Goal: Information Seeking & Learning: Learn about a topic

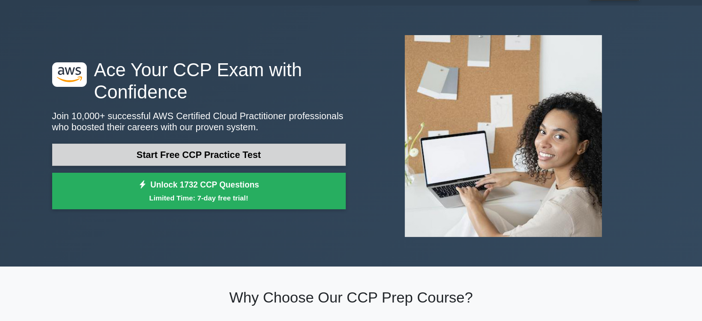
scroll to position [22, 0]
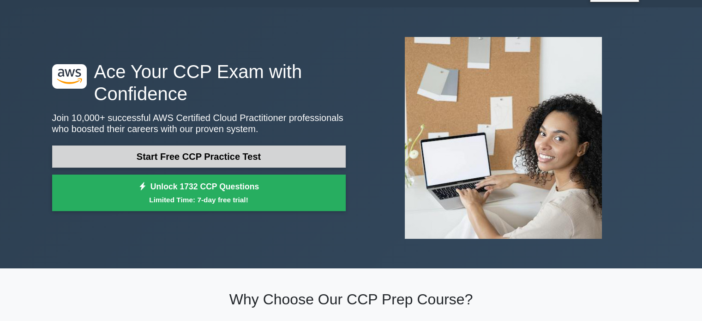
click at [237, 158] on link "Start Free CCP Practice Test" at bounding box center [199, 156] width 294 height 22
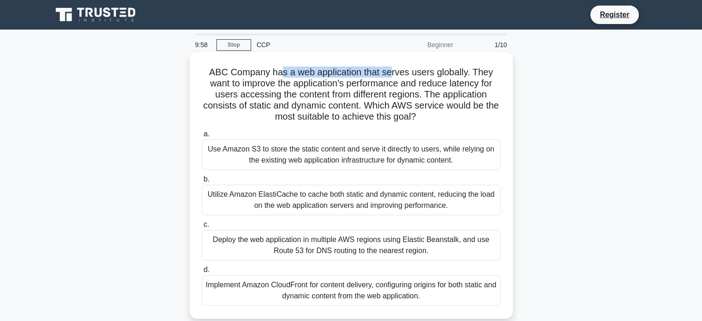
drag, startPoint x: 282, startPoint y: 74, endPoint x: 390, endPoint y: 74, distance: 108.0
click at [390, 74] on h5 "ABC Company has a web application that serves users globally. They want to impr…" at bounding box center [351, 94] width 301 height 56
click at [440, 74] on h5 "ABC Company has a web application that serves users globally. They want to impr…" at bounding box center [351, 94] width 301 height 56
drag, startPoint x: 428, startPoint y: 92, endPoint x: 451, endPoint y: 94, distance: 22.2
click at [451, 94] on h5 "ABC Company has a web application that serves users globally. They want to impr…" at bounding box center [351, 94] width 301 height 56
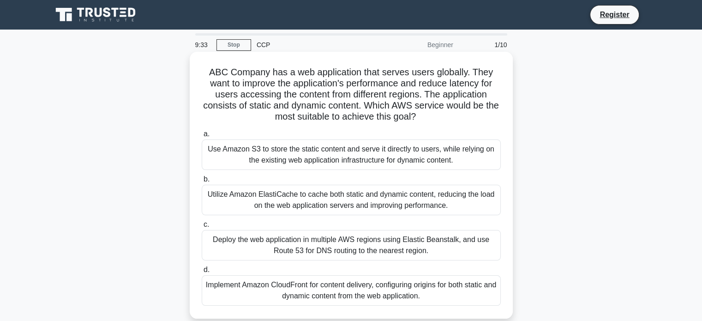
click at [454, 94] on h5 "ABC Company has a web application that serves users globally. They want to impr…" at bounding box center [351, 94] width 301 height 56
drag, startPoint x: 454, startPoint y: 96, endPoint x: 476, endPoint y: 92, distance: 21.9
click at [476, 92] on h5 "ABC Company has a web application that serves users globally. They want to impr…" at bounding box center [351, 94] width 301 height 56
drag, startPoint x: 319, startPoint y: 115, endPoint x: 401, endPoint y: 121, distance: 82.8
click at [401, 121] on h5 "ABC Company has a web application that serves users globally. They want to impr…" at bounding box center [351, 94] width 301 height 56
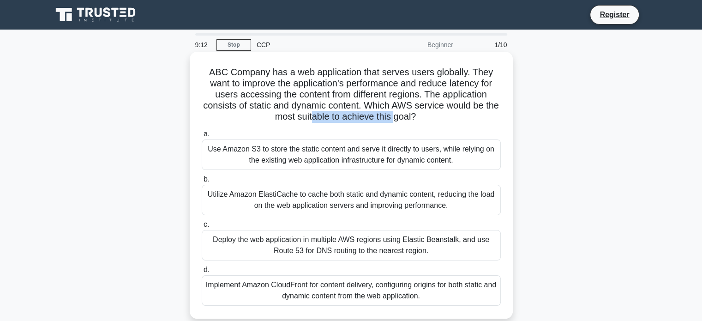
click at [362, 120] on h5 "ABC Company has a web application that serves users globally. They want to impr…" at bounding box center [351, 94] width 301 height 56
drag, startPoint x: 327, startPoint y: 154, endPoint x: 277, endPoint y: 154, distance: 49.4
click at [277, 154] on div "Use Amazon S3 to store the static content and serve it directly to users, while…" at bounding box center [351, 154] width 299 height 30
click at [202, 137] on input "a. Use Amazon S3 to store the static content and serve it directly to users, wh…" at bounding box center [202, 134] width 0 height 6
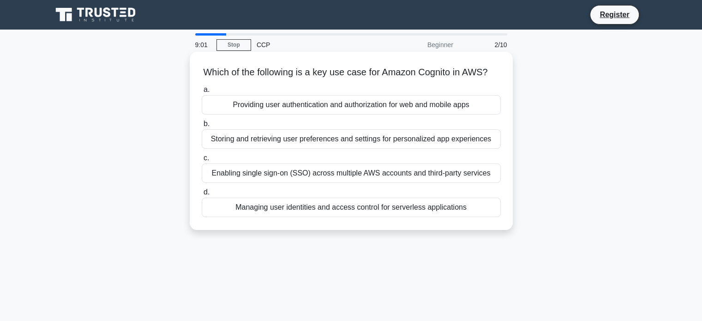
click at [287, 78] on h5 "Which of the following is a key use case for Amazon Cognito in AWS? .spinner_0X…" at bounding box center [351, 72] width 301 height 12
drag, startPoint x: 304, startPoint y: 81, endPoint x: 372, endPoint y: 78, distance: 67.9
click at [372, 78] on h5 "Which of the following is a key use case for Amazon Cognito in AWS? .spinner_0X…" at bounding box center [351, 72] width 301 height 12
click at [333, 115] on div "Providing user authentication and authorization for web and mobile apps" at bounding box center [351, 104] width 299 height 19
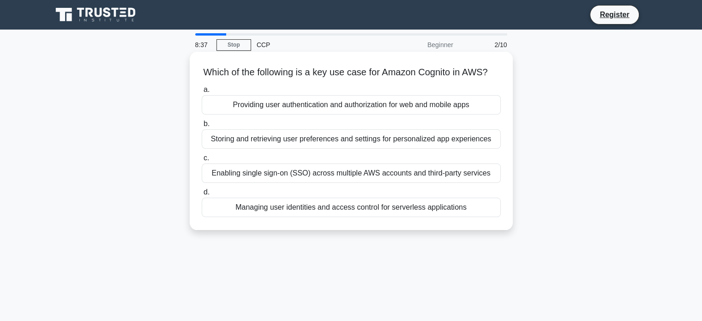
click at [202, 93] on input "a. Providing user authentication and authorization for web and mobile apps" at bounding box center [202, 90] width 0 height 6
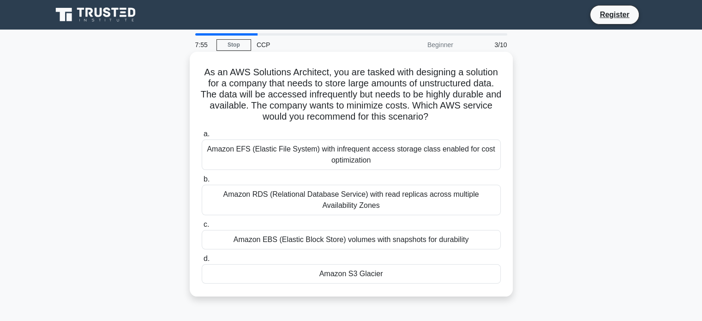
click at [380, 275] on div "Amazon S3 Glacier" at bounding box center [351, 273] width 299 height 19
click at [202, 262] on input "d. Amazon S3 Glacier" at bounding box center [202, 259] width 0 height 6
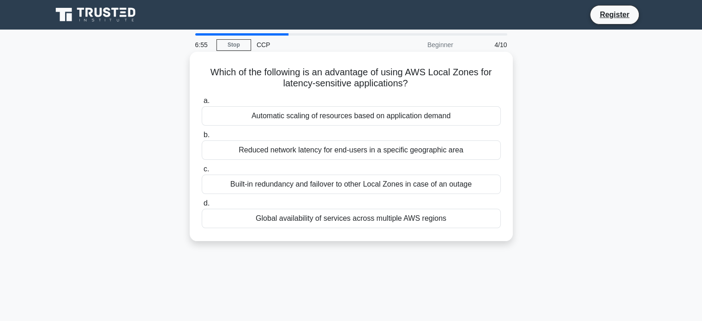
click at [360, 215] on div "Global availability of services across multiple AWS regions" at bounding box center [351, 218] width 299 height 19
click at [202, 206] on input "d. Global availability of services across multiple AWS regions" at bounding box center [202, 203] width 0 height 6
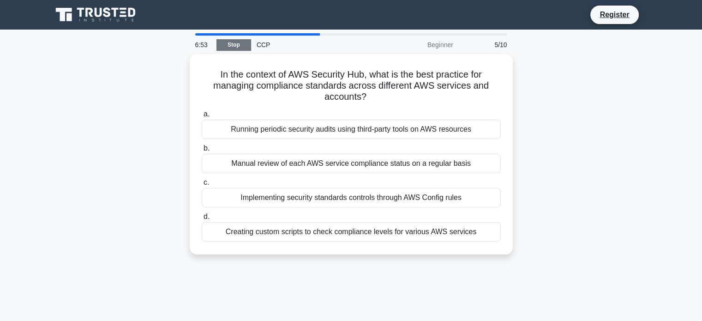
click at [229, 48] on link "Stop" at bounding box center [234, 45] width 35 height 12
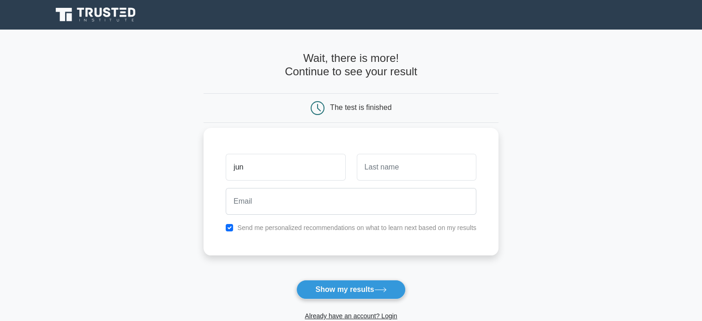
type input "jun"
click at [385, 170] on input "text" at bounding box center [417, 167] width 120 height 27
type input "bo"
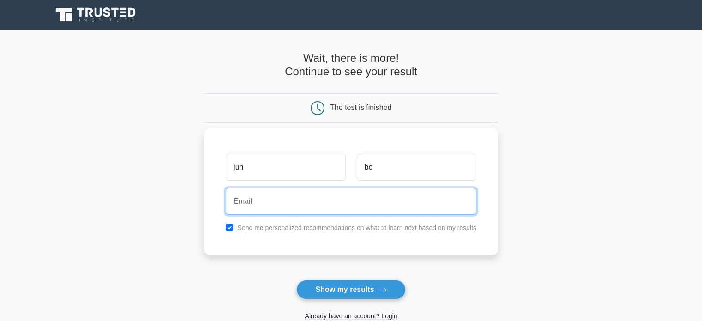
click at [295, 195] on input "email" at bounding box center [351, 201] width 251 height 27
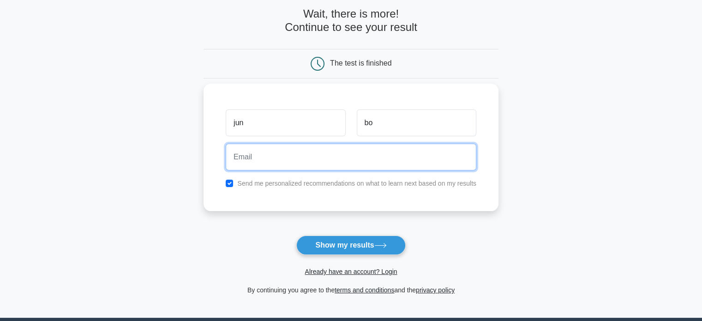
scroll to position [45, 0]
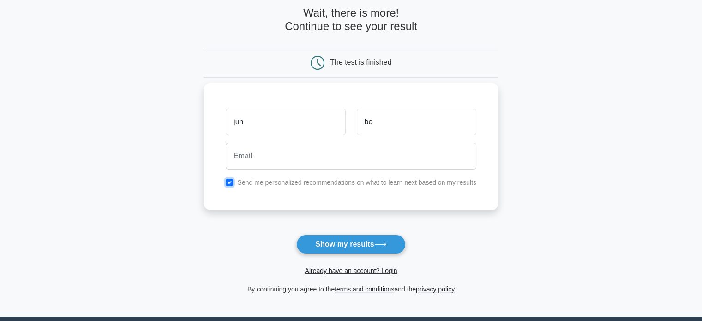
click at [231, 181] on input "checkbox" at bounding box center [229, 182] width 7 height 7
checkbox input "false"
click at [350, 240] on button "Show my results" at bounding box center [350, 244] width 109 height 19
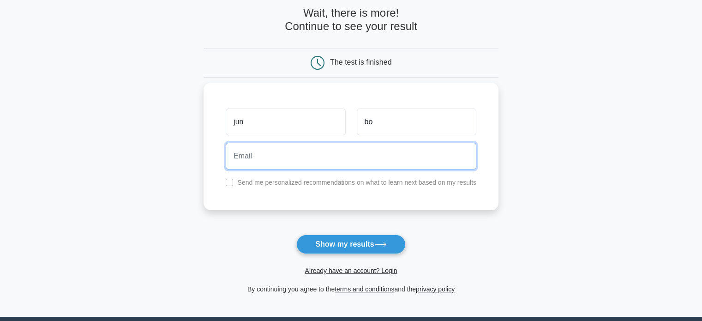
click at [326, 165] on input "email" at bounding box center [351, 156] width 251 height 27
type input "m"
click at [236, 157] on input "jmailinator.com" at bounding box center [351, 156] width 251 height 27
type input "j@mailinator.com"
click at [296, 235] on button "Show my results" at bounding box center [350, 244] width 109 height 19
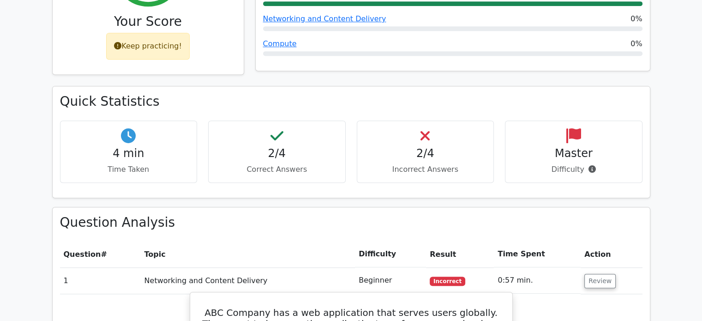
scroll to position [468, 0]
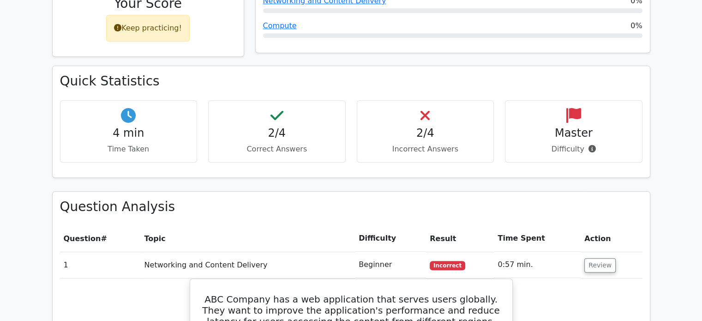
click at [284, 144] on p "Correct Answers" at bounding box center [277, 149] width 122 height 11
click at [428, 144] on p "Incorrect Answers" at bounding box center [426, 149] width 122 height 11
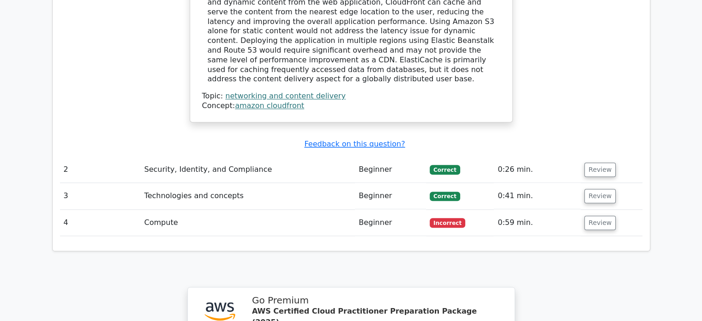
scroll to position [1055, 0]
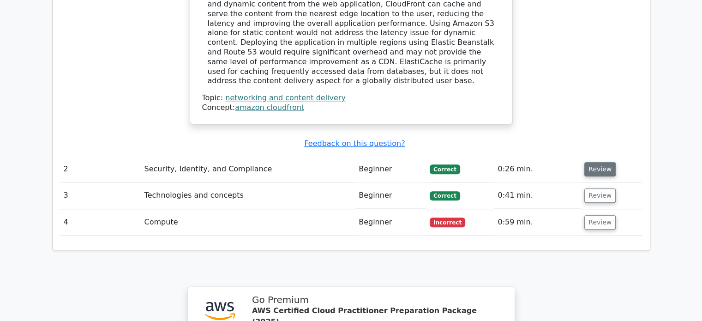
click at [592, 162] on button "Review" at bounding box center [600, 169] width 31 height 14
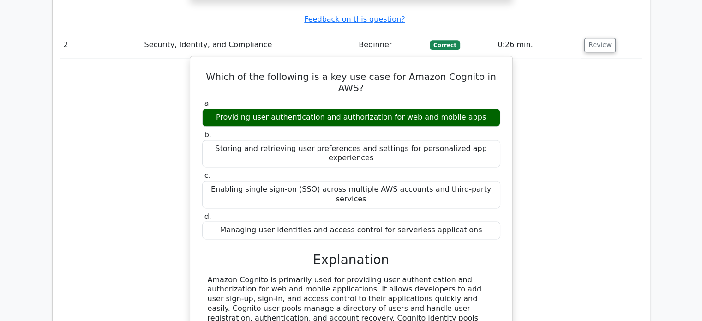
scroll to position [1247, 0]
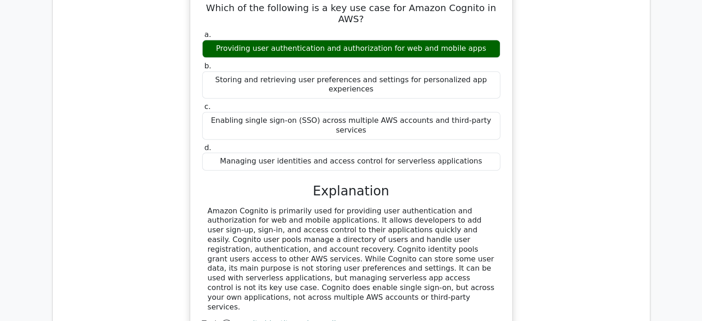
click at [386, 206] on div "Amazon Cognito is primarily used for providing user authentication and authoriz…" at bounding box center [351, 259] width 287 height 106
click at [473, 206] on div "Amazon Cognito is primarily used for providing user authentication and authoriz…" at bounding box center [351, 259] width 287 height 106
copy div "recovery"
click at [235, 206] on div "Amazon Cognito is primarily used for providing user authentication and authoriz…" at bounding box center [351, 259] width 287 height 106
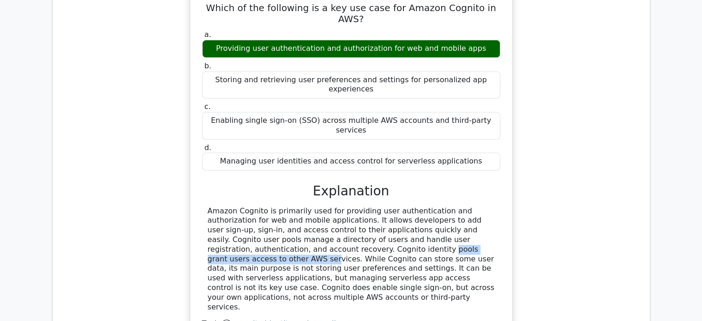
drag, startPoint x: 340, startPoint y: 169, endPoint x: 205, endPoint y: 169, distance: 135.3
click at [205, 206] on div "Amazon Cognito is primarily used for providing user authentication and authoriz…" at bounding box center [351, 259] width 298 height 106
copy div "Cognito identity pools grant users access"
click at [378, 206] on div "Amazon Cognito is primarily used for providing user authentication and authoriz…" at bounding box center [351, 259] width 287 height 106
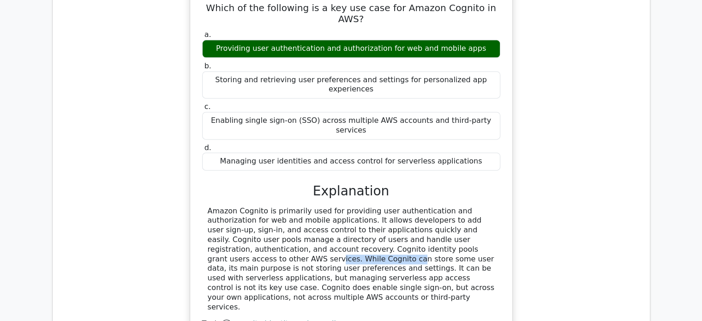
drag, startPoint x: 342, startPoint y: 169, endPoint x: 415, endPoint y: 168, distance: 73.4
click at [415, 206] on div "Amazon Cognito is primarily used for providing user authentication and authoriz…" at bounding box center [351, 259] width 287 height 106
click at [417, 206] on div "Amazon Cognito is primarily used for providing user authentication and authoriz…" at bounding box center [351, 259] width 287 height 106
click at [371, 206] on div "Amazon Cognito is primarily used for providing user authentication and authoriz…" at bounding box center [351, 259] width 287 height 106
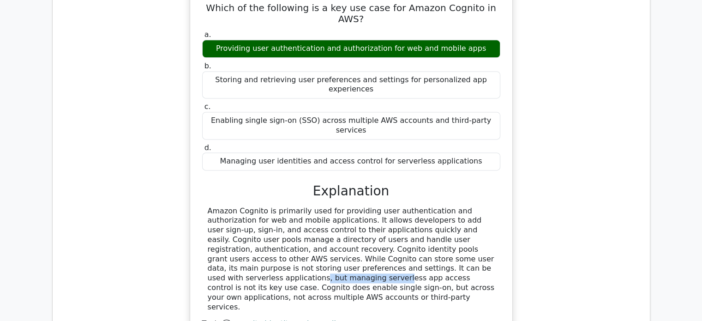
drag, startPoint x: 283, startPoint y: 192, endPoint x: 351, endPoint y: 192, distance: 68.3
click at [351, 206] on div "Amazon Cognito is primarily used for providing user authentication and authoriz…" at bounding box center [351, 259] width 287 height 106
click at [379, 206] on div "Amazon Cognito is primarily used for providing user authentication and authoriz…" at bounding box center [351, 259] width 287 height 106
drag, startPoint x: 242, startPoint y: 199, endPoint x: 265, endPoint y: 200, distance: 23.6
click at [265, 206] on div "Amazon Cognito is primarily used for providing user authentication and authoriz…" at bounding box center [351, 259] width 287 height 106
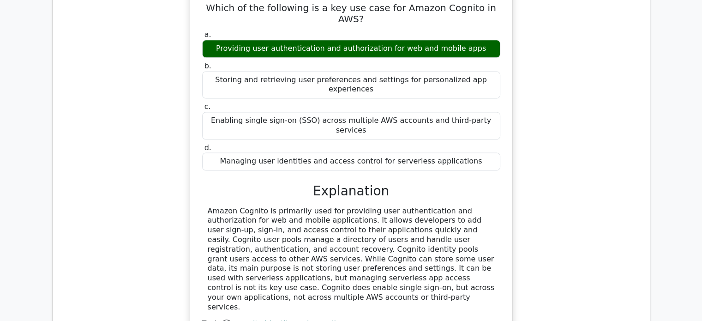
click at [276, 206] on div "Amazon Cognito is primarily used for providing user authentication and authoriz…" at bounding box center [351, 259] width 287 height 106
drag, startPoint x: 432, startPoint y: 197, endPoint x: 461, endPoint y: 200, distance: 29.8
click at [461, 206] on div "Amazon Cognito is primarily used for providing user authentication and authoriz…" at bounding box center [351, 259] width 287 height 106
drag, startPoint x: 277, startPoint y: 208, endPoint x: 434, endPoint y: 210, distance: 157.0
click at [434, 210] on div "Amazon Cognito is primarily used for providing user authentication and authoriz…" at bounding box center [351, 259] width 287 height 106
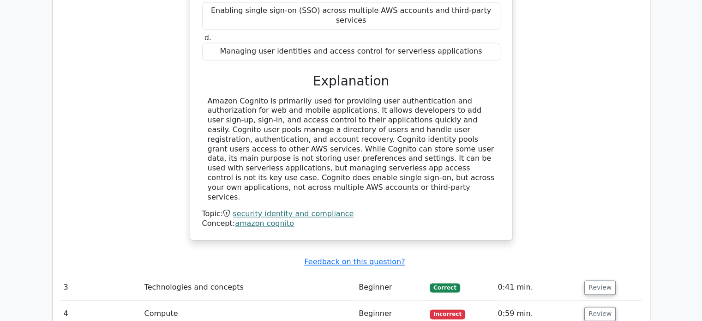
scroll to position [1360, 0]
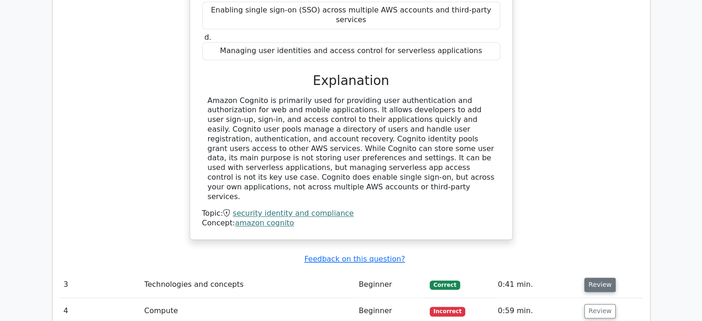
click at [585, 277] on button "Review" at bounding box center [600, 284] width 31 height 14
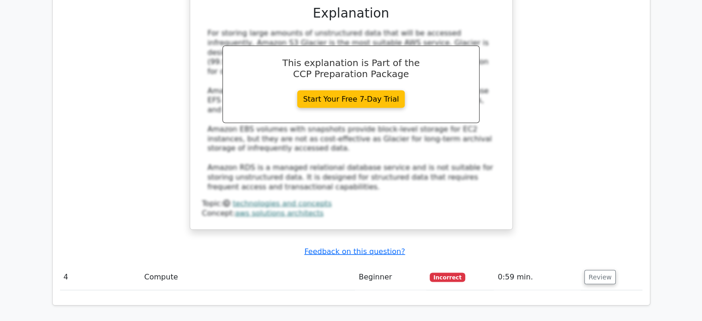
scroll to position [1896, 0]
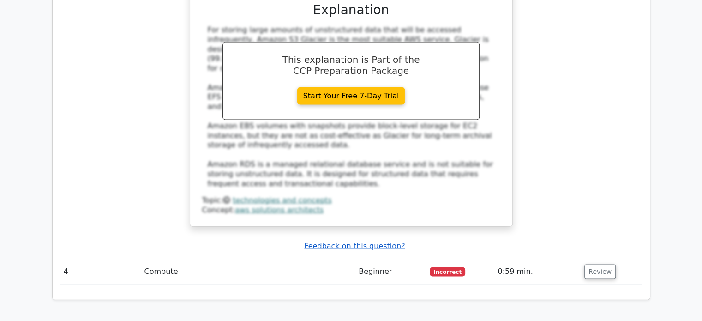
click at [380, 241] on u "Feedback on this question?" at bounding box center [354, 245] width 101 height 9
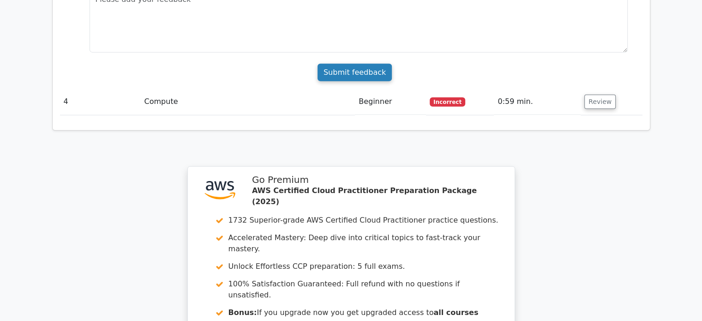
scroll to position [2266, 0]
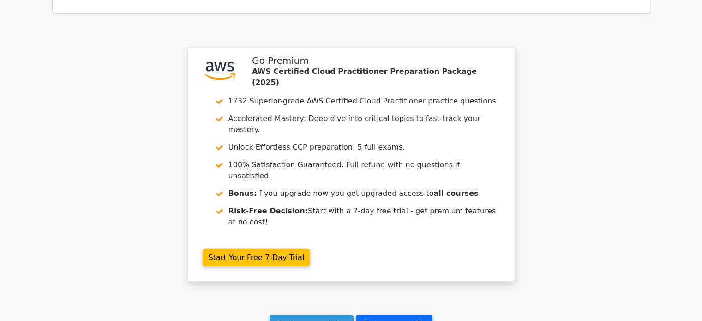
click at [410, 315] on link "Go to your profile" at bounding box center [394, 324] width 77 height 18
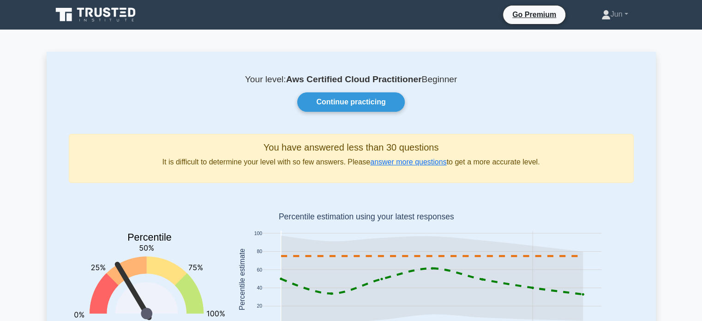
click at [117, 14] on icon at bounding box center [96, 15] width 89 height 18
